Goal: Task Accomplishment & Management: Complete application form

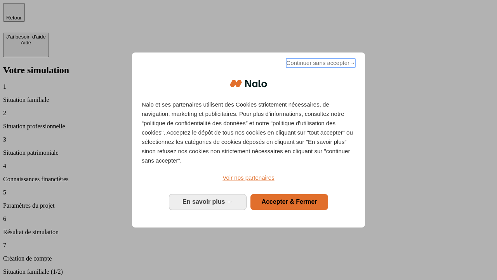
click at [320, 64] on span "Continuer sans accepter →" at bounding box center [320, 62] width 69 height 9
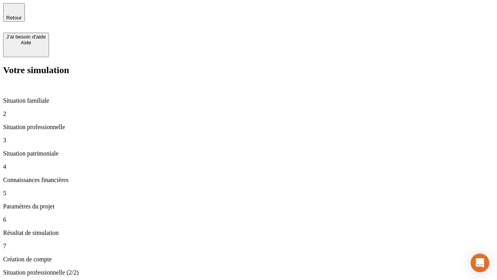
type input "30 000"
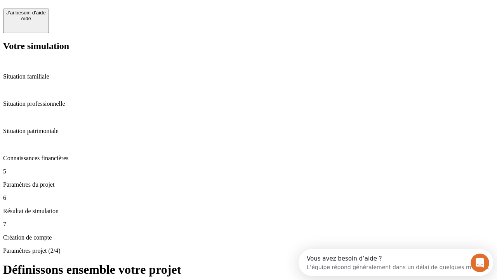
scroll to position [7, 0]
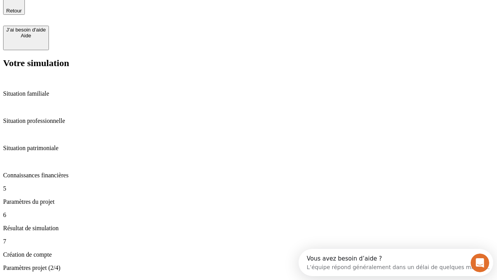
type input "25"
type input "1 000"
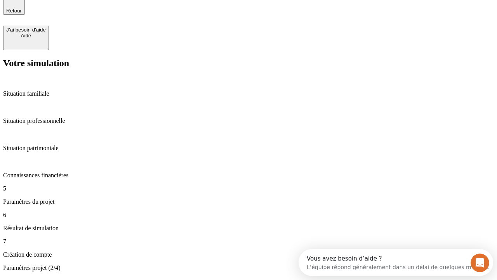
type input "640"
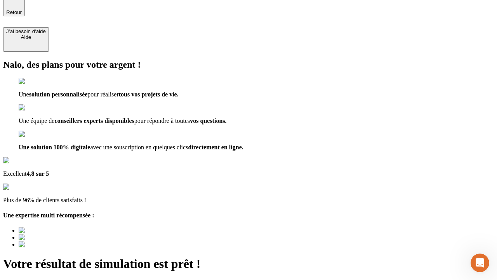
type input "[EMAIL_ADDRESS][PERSON_NAME][DOMAIN_NAME]"
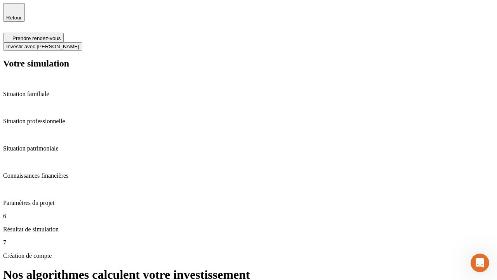
scroll to position [3, 0]
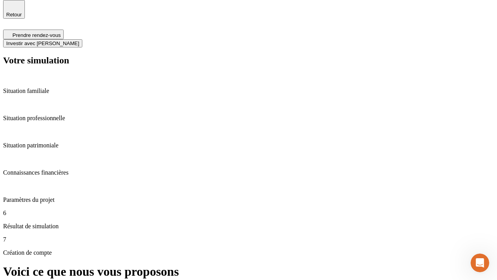
click at [79, 40] on span "Investir avec [PERSON_NAME]" at bounding box center [42, 43] width 73 height 6
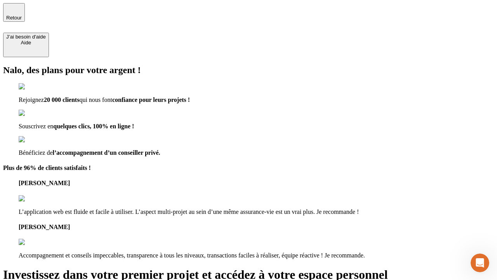
type input "[EMAIL_ADDRESS][PERSON_NAME][DOMAIN_NAME]"
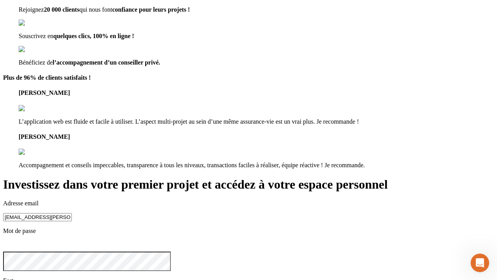
scroll to position [24, 0]
